Goal: Task Accomplishment & Management: Use online tool/utility

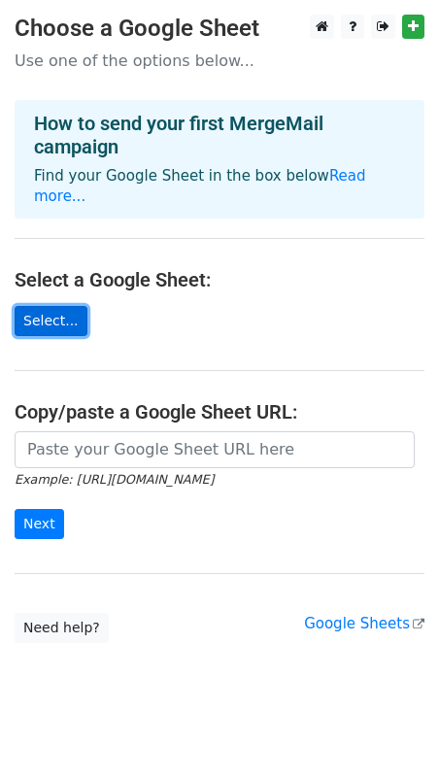
click at [55, 306] on link "Select..." at bounding box center [51, 321] width 73 height 30
click at [54, 306] on link "Select..." at bounding box center [51, 321] width 73 height 30
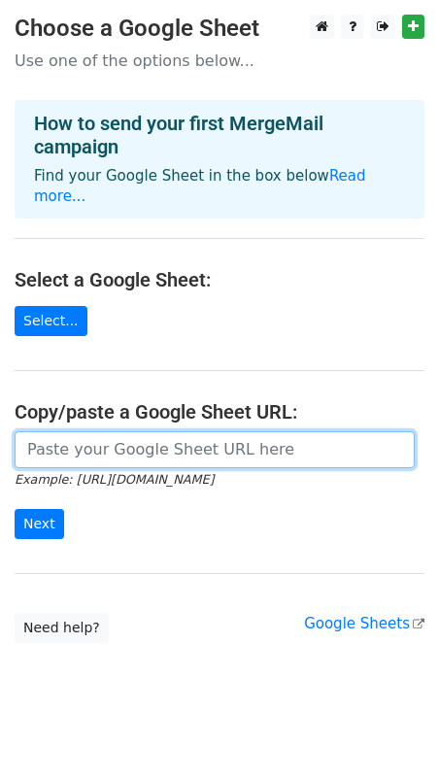
click at [73, 431] on input "url" at bounding box center [215, 449] width 400 height 37
paste input "identifiants_etudiants_oct2025"
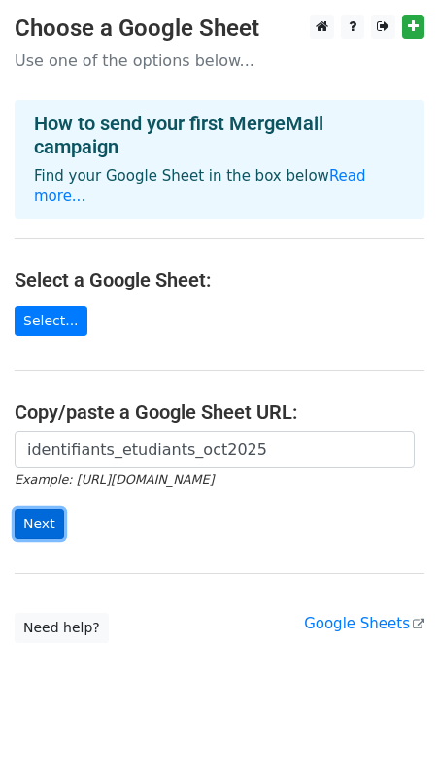
click at [40, 509] on input "Next" at bounding box center [40, 524] width 50 height 30
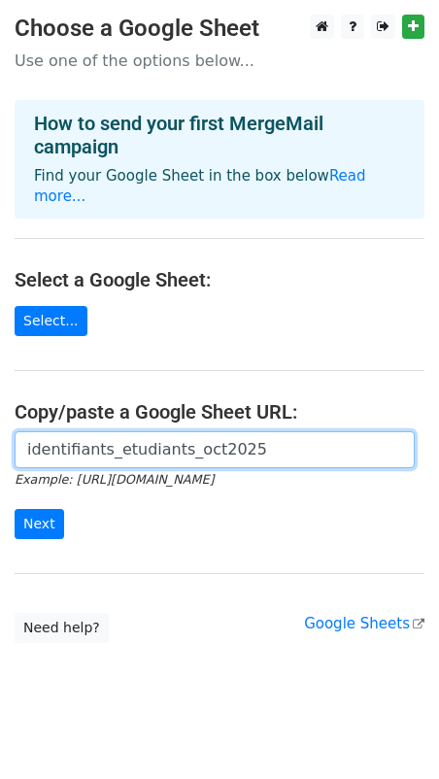
drag, startPoint x: 200, startPoint y: 421, endPoint x: -145, endPoint y: 407, distance: 345.1
click at [0, 407] on html "Choose a Google Sheet Use one of the options below... How to send your first Me…" at bounding box center [219, 399] width 439 height 798
paste input "https://docs.google.com/spreadsheets/d/1nKBl7xI14iqg0ipIcpNS_19Gxj-Qtlg-/edit?u…"
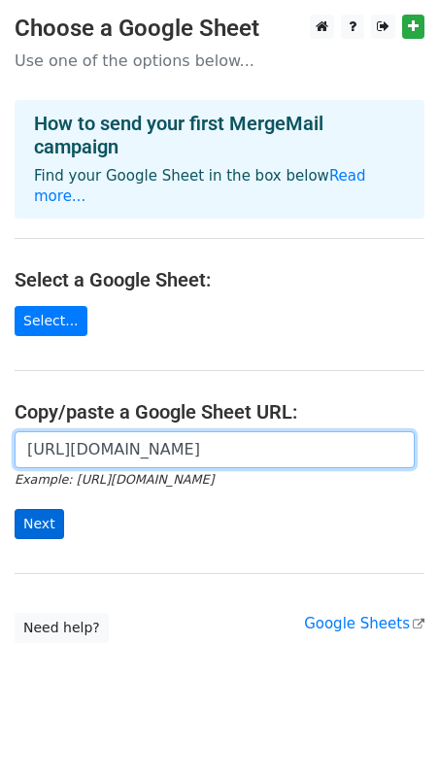
type input "https://docs.google.com/spreadsheets/d/1nKBl7xI14iqg0ipIcpNS_19Gxj-Qtlg-/edit?u…"
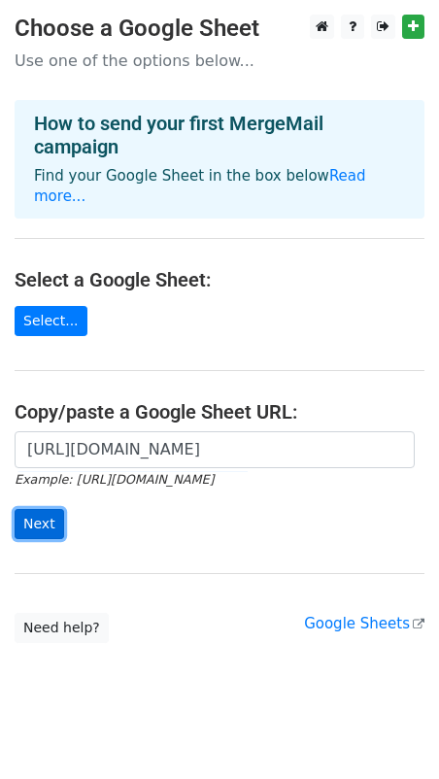
scroll to position [0, 0]
click at [32, 509] on input "Next" at bounding box center [40, 524] width 50 height 30
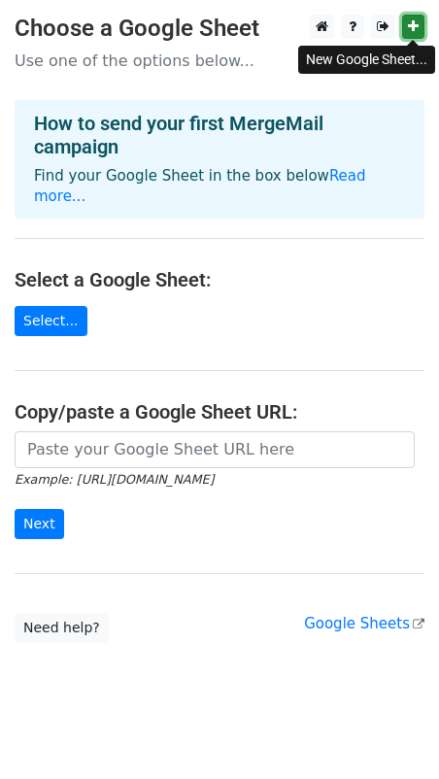
click at [406, 33] on link at bounding box center [413, 27] width 22 height 24
click at [51, 306] on link "Select..." at bounding box center [51, 321] width 73 height 30
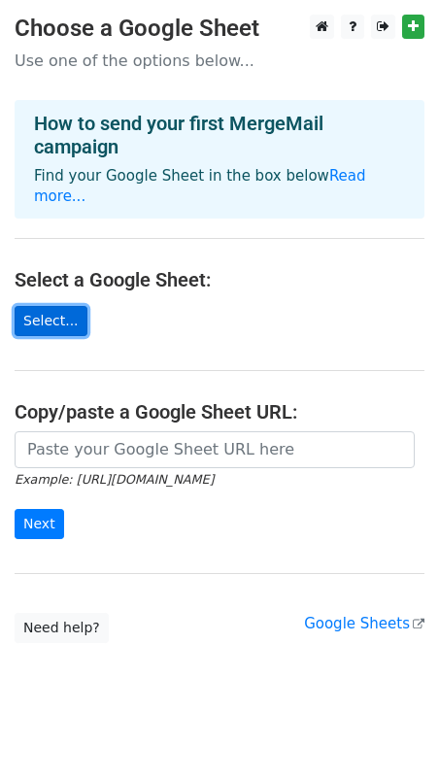
click at [55, 306] on link "Select..." at bounding box center [51, 321] width 73 height 30
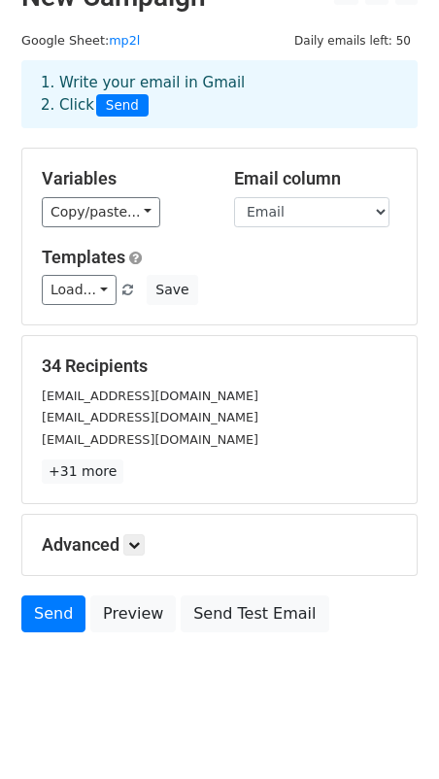
scroll to position [52, 0]
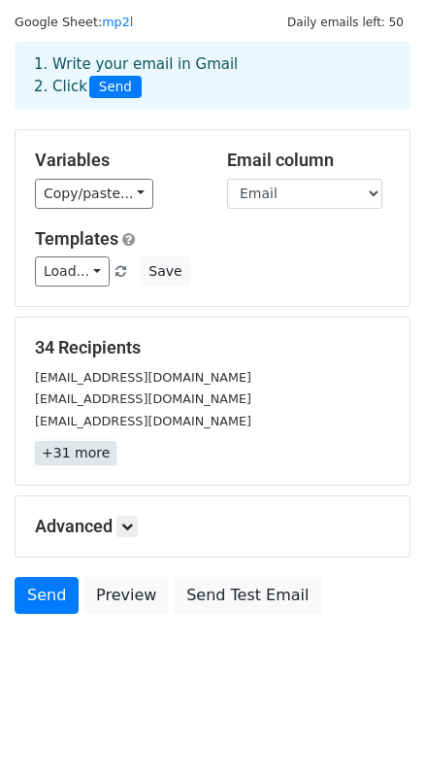
click at [77, 447] on link "+31 more" at bounding box center [76, 453] width 82 height 24
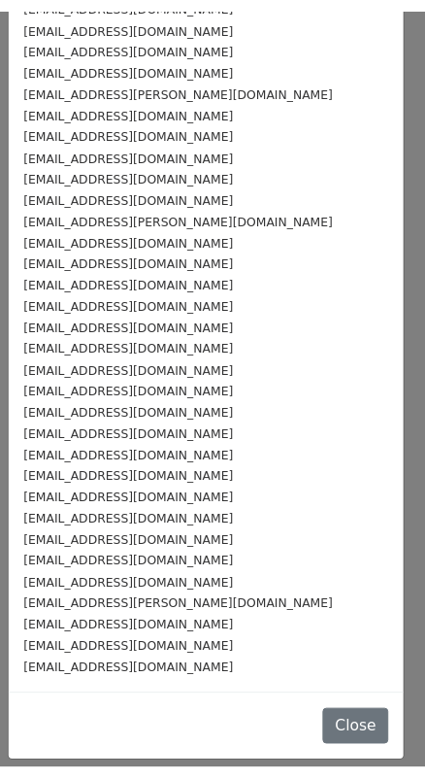
scroll to position [0, 0]
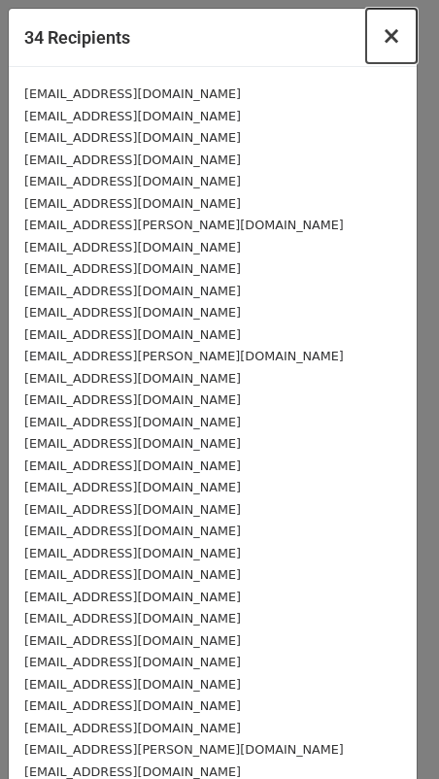
click at [382, 41] on span "×" at bounding box center [391, 35] width 19 height 27
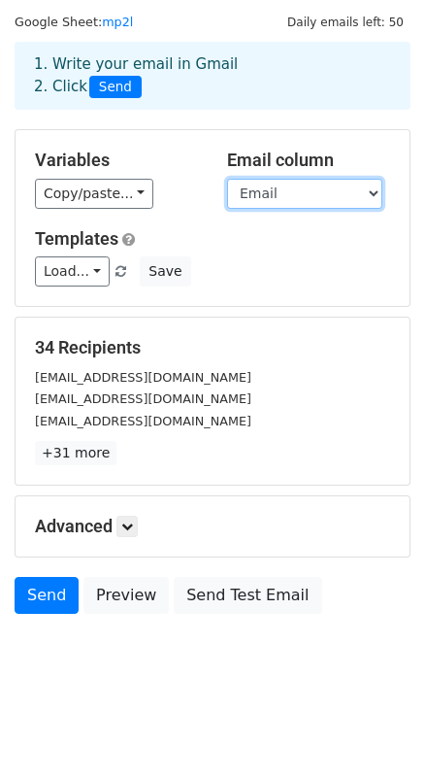
click at [244, 191] on select "Email Mot_de_passe Email_secondaire" at bounding box center [304, 194] width 155 height 30
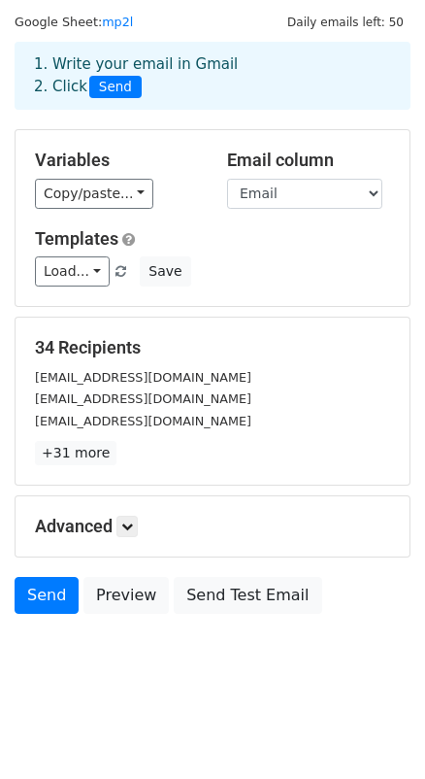
click at [182, 166] on h5 "Variables" at bounding box center [116, 160] width 163 height 21
click at [93, 660] on body "New Campaign Daily emails left: 50 Google Sheet: mp2l 1. Write your email in Gm…" at bounding box center [212, 331] width 425 height 739
click at [116, 67] on div "1. Write your email in Gmail 2. Click Send" at bounding box center [212, 75] width 387 height 45
click at [116, 86] on span "Send" at bounding box center [115, 87] width 52 height 23
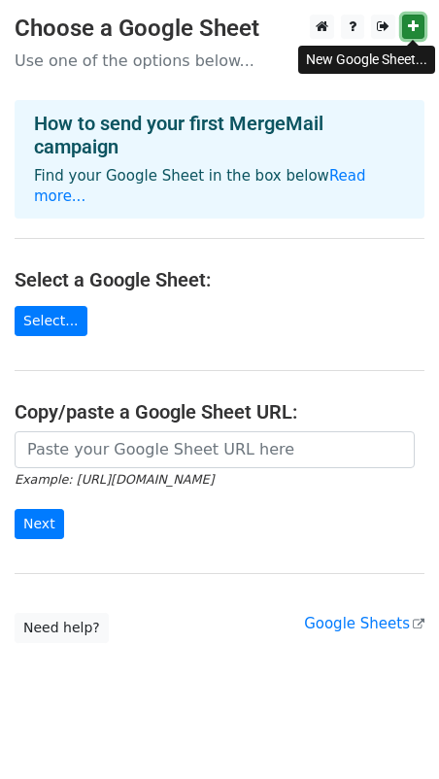
click at [412, 26] on icon at bounding box center [413, 26] width 11 height 14
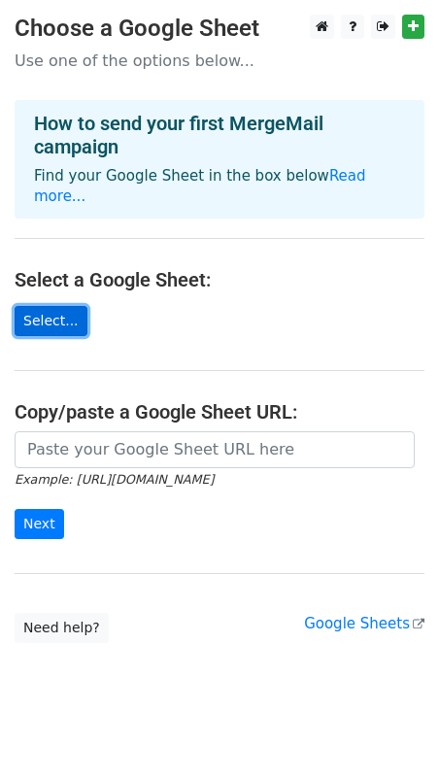
click at [60, 306] on link "Select..." at bounding box center [51, 321] width 73 height 30
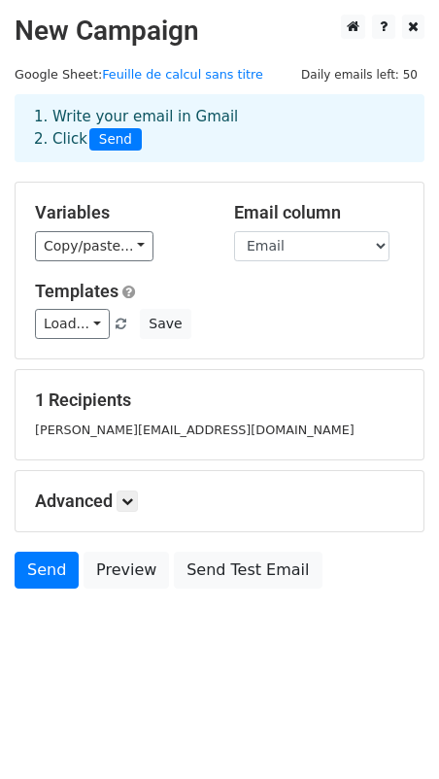
click at [108, 138] on span "Send" at bounding box center [115, 139] width 52 height 23
click at [81, 651] on body "New Campaign Daily emails left: 50 Google Sheet: Feuille de calcul sans titre 1…" at bounding box center [219, 345] width 439 height 661
click at [59, 632] on body "New Campaign Daily emails left: 50 Google Sheet: Feuille de calcul sans titre 1…" at bounding box center [219, 345] width 439 height 661
click at [39, 620] on body "New Campaign Daily emails left: 50 Google Sheet: Feuille de calcul sans titre 1…" at bounding box center [219, 345] width 439 height 661
click at [278, 252] on select "Email Mot_de_passe Email_secondaire" at bounding box center [311, 246] width 155 height 30
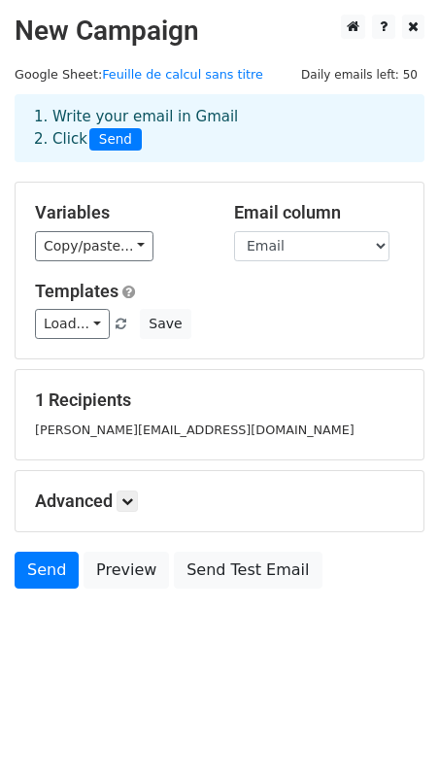
click at [183, 234] on div "Copy/paste... {{Email}} {{Mot_de_passe}} {{Email_secondaire}}" at bounding box center [120, 246] width 170 height 30
click at [97, 443] on div "1 Recipients dalel.jelassi@uvt.tn" at bounding box center [220, 414] width 408 height 89
click at [95, 425] on small "dalel.jelassi@uvt.tn" at bounding box center [195, 430] width 320 height 15
click at [54, 324] on link "Load..." at bounding box center [72, 324] width 75 height 30
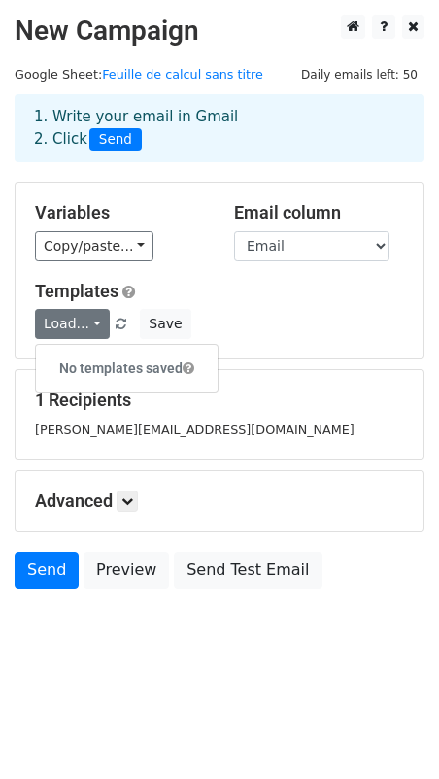
click at [211, 286] on h5 "Templates" at bounding box center [219, 291] width 369 height 21
drag, startPoint x: 122, startPoint y: 139, endPoint x: 133, endPoint y: 173, distance: 35.6
click at [133, 173] on div "1. Write your email in Gmail 2. Click Send" at bounding box center [219, 143] width 439 height 78
click at [97, 433] on small "dalel.jelassi@uvt.tn" at bounding box center [195, 430] width 320 height 15
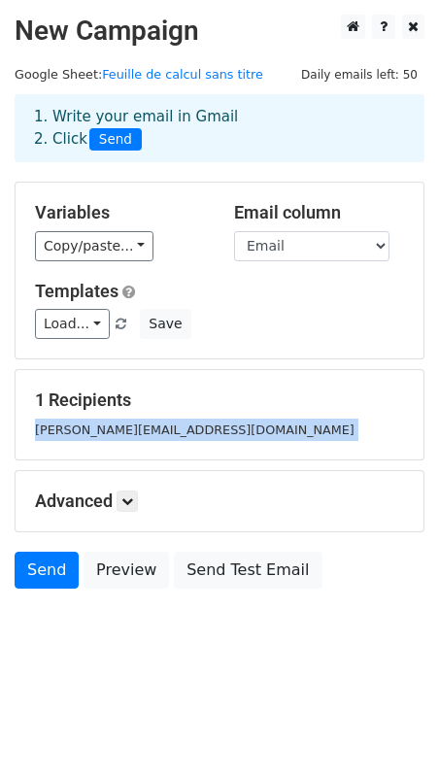
click at [97, 433] on small "dalel.jelassi@uvt.tn" at bounding box center [195, 430] width 320 height 15
click at [132, 491] on link at bounding box center [127, 501] width 21 height 21
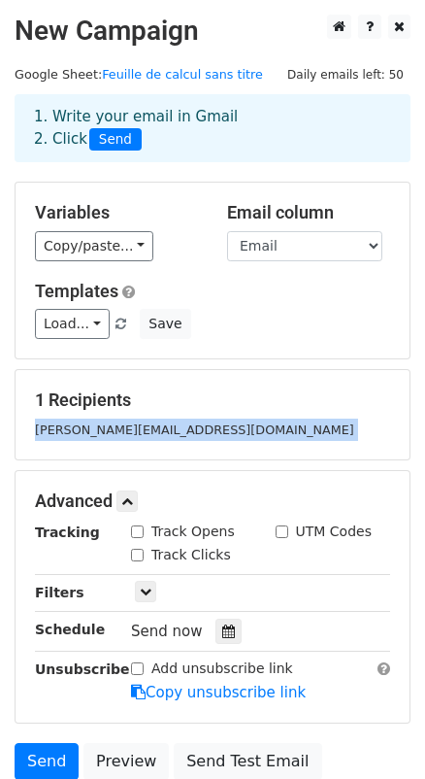
click at [211, 433] on div "dalel.jelassi@uvt.tn" at bounding box center [212, 430] width 385 height 22
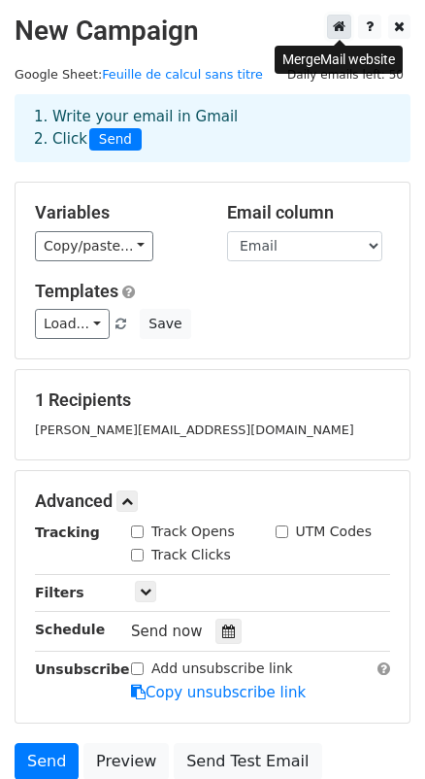
click at [331, 29] on link at bounding box center [339, 27] width 24 height 24
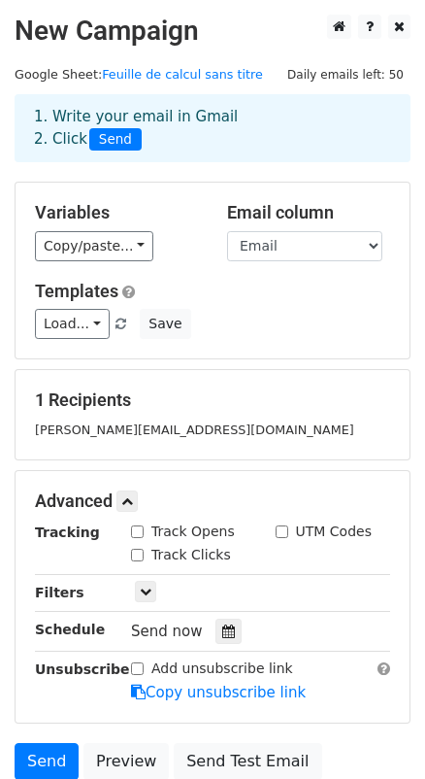
click at [53, 132] on div "1. Write your email in Gmail 2. Click Send" at bounding box center [212, 128] width 387 height 45
click at [121, 79] on link "Feuille de calcul sans titre" at bounding box center [182, 74] width 161 height 15
click at [175, 352] on div "Variables Copy/paste... {{Email}} {{Mot_de_passe}} {{Email_secondaire}} Email c…" at bounding box center [213, 271] width 394 height 176
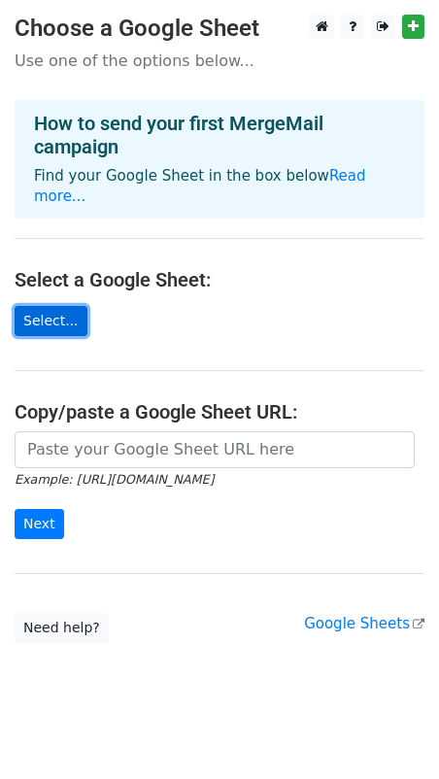
click at [51, 306] on link "Select..." at bounding box center [51, 321] width 73 height 30
